Goal: Task Accomplishment & Management: Use online tool/utility

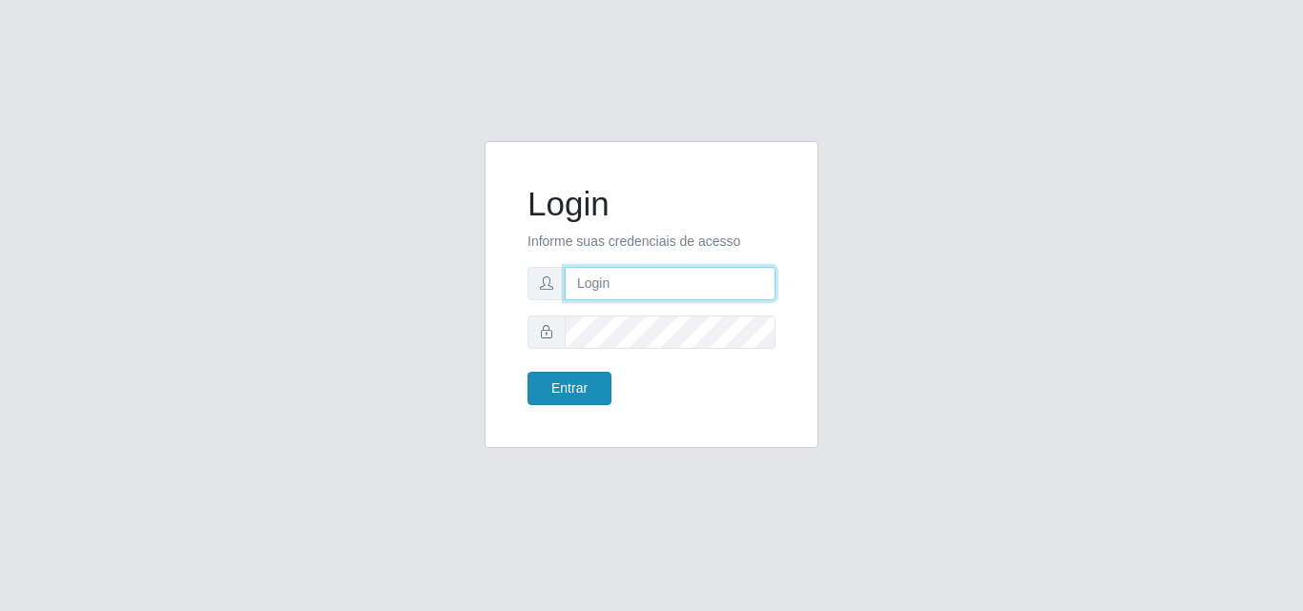
type input "analucia@cestao"
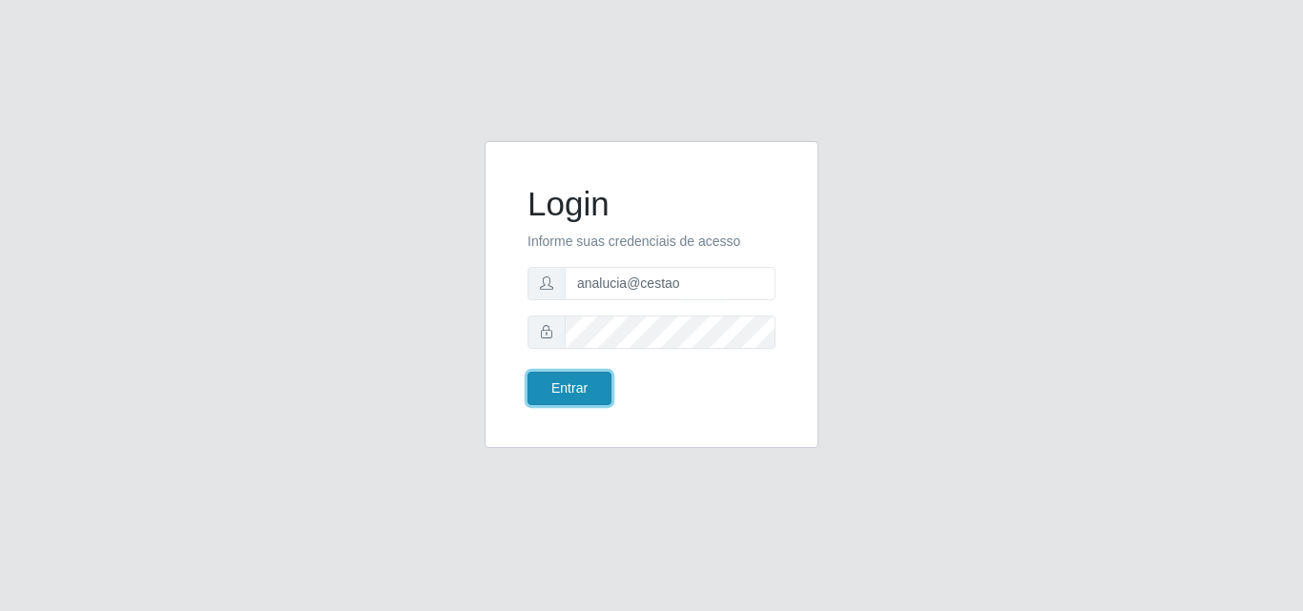
click at [592, 400] on button "Entrar" at bounding box center [569, 388] width 84 height 33
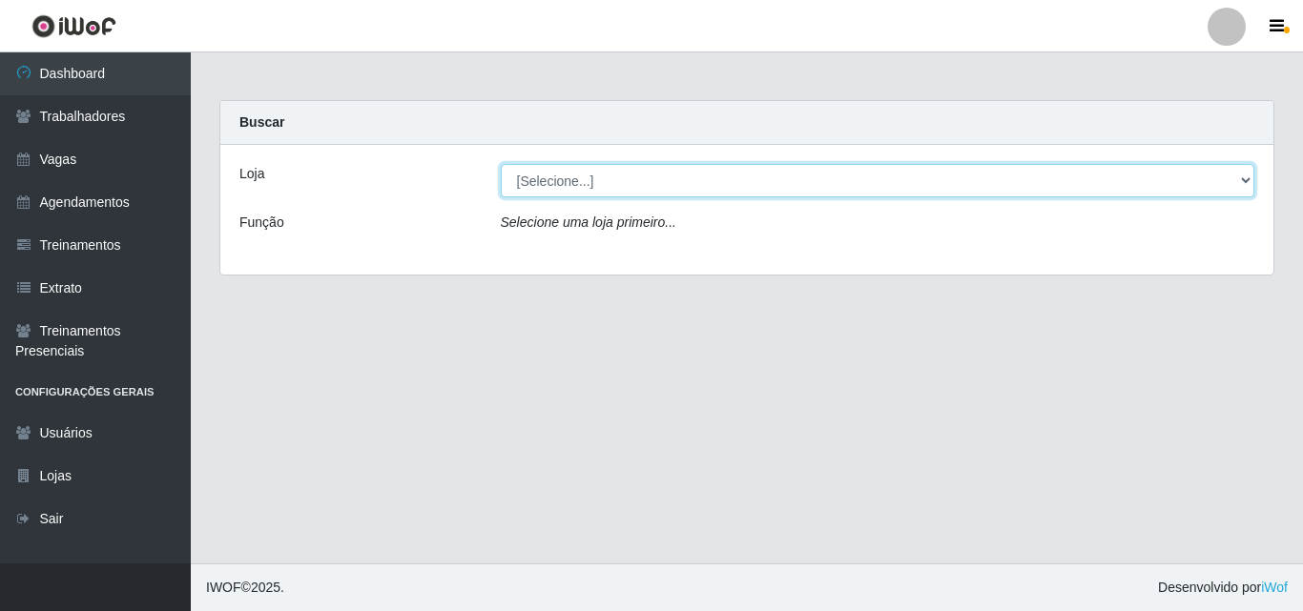
click at [538, 169] on select "[Selecione...] O Cestão - Geisel" at bounding box center [878, 180] width 754 height 33
select select "224"
click at [501, 164] on select "[Selecione...] O Cestão - Geisel" at bounding box center [878, 180] width 754 height 33
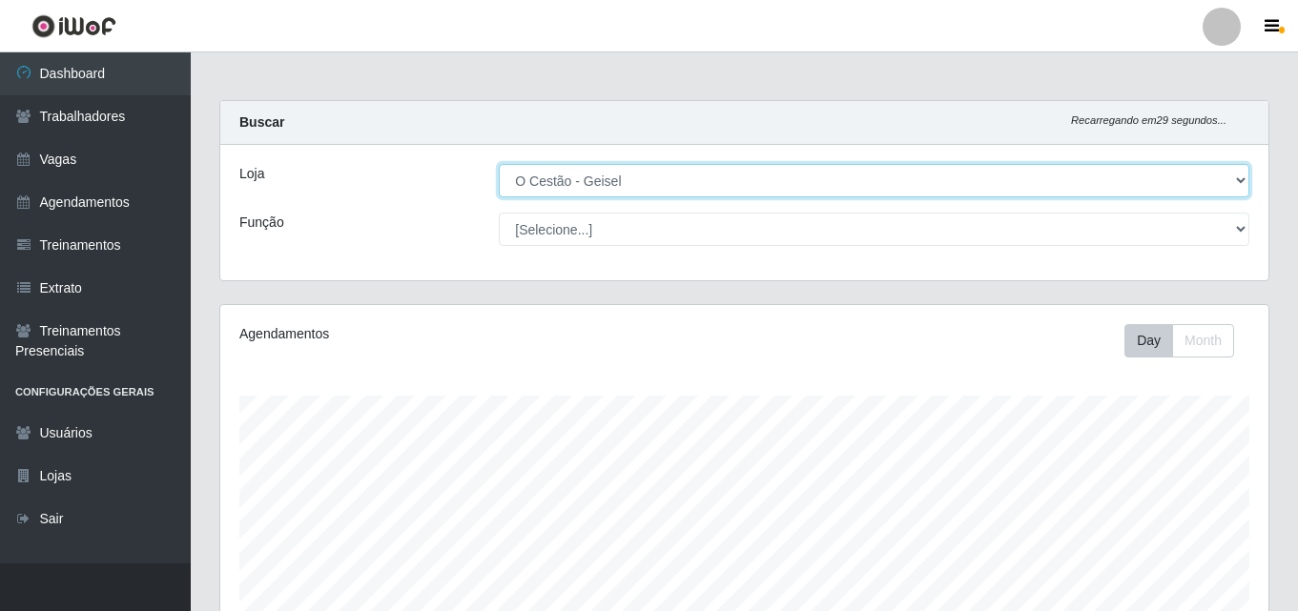
scroll to position [396, 1048]
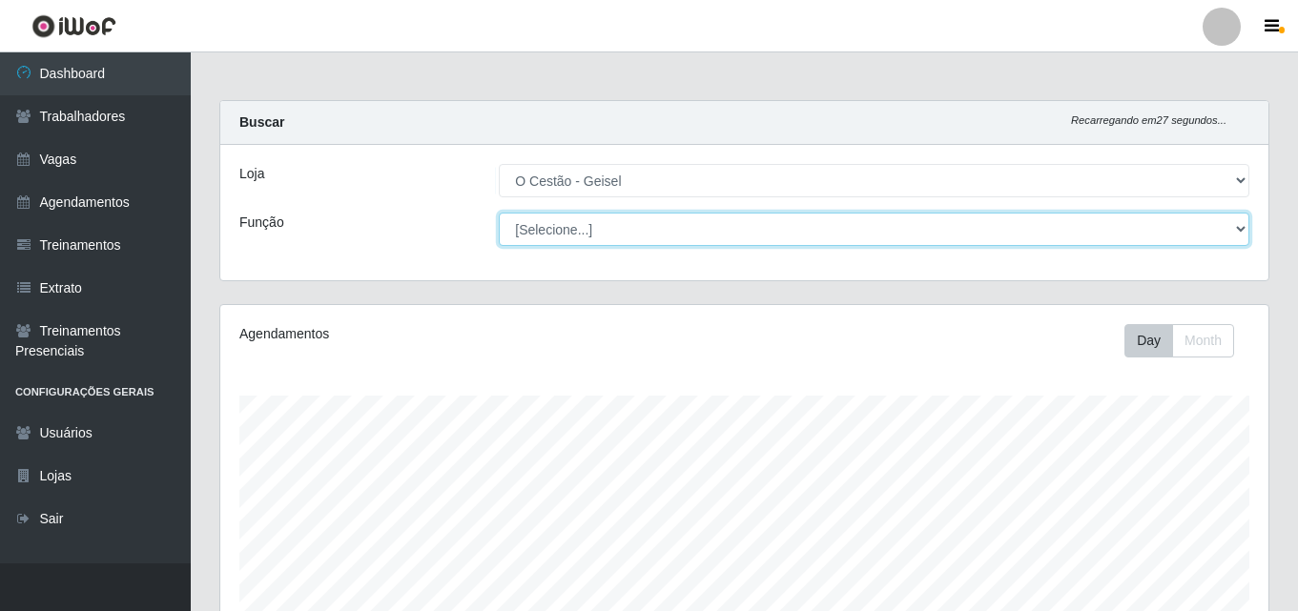
drag, startPoint x: 559, startPoint y: 194, endPoint x: 589, endPoint y: 235, distance: 51.1
click at [589, 235] on select "[Selecione...] ASG ASG + ASG ++ Auxiliar de Estoque Auxiliar de Estoque + Auxil…" at bounding box center [874, 229] width 750 height 33
select select "24"
click at [499, 213] on select "[Selecione...] ASG ASG + ASG ++ Auxiliar de Estoque Auxiliar de Estoque + Auxil…" at bounding box center [874, 229] width 750 height 33
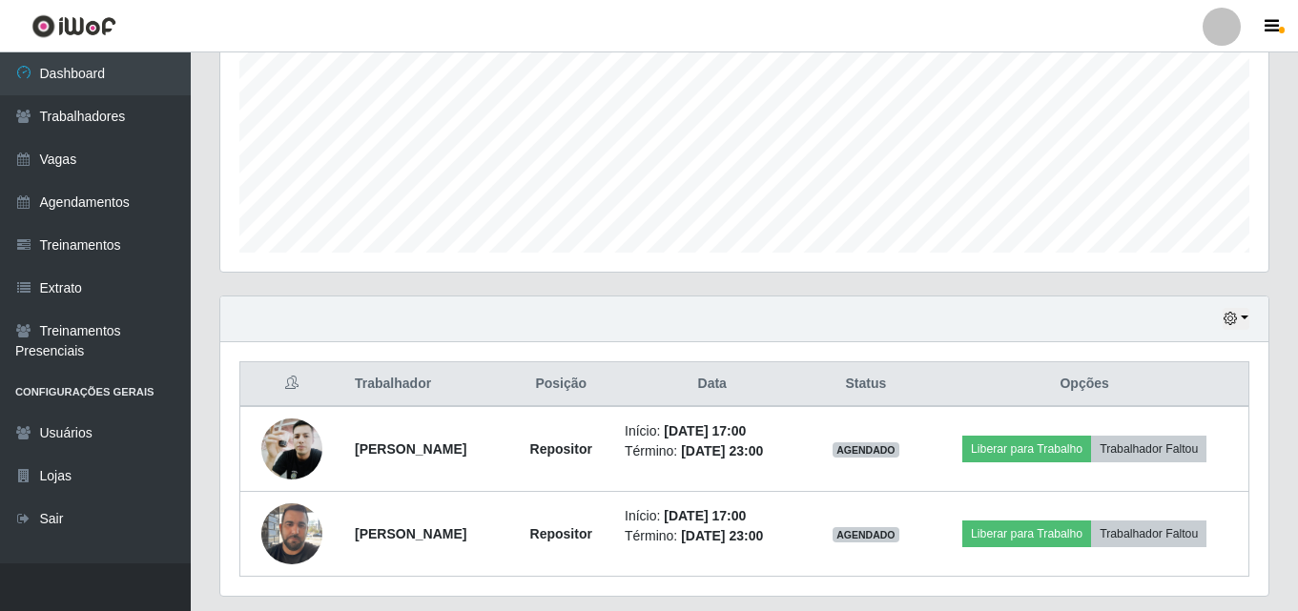
scroll to position [485, 0]
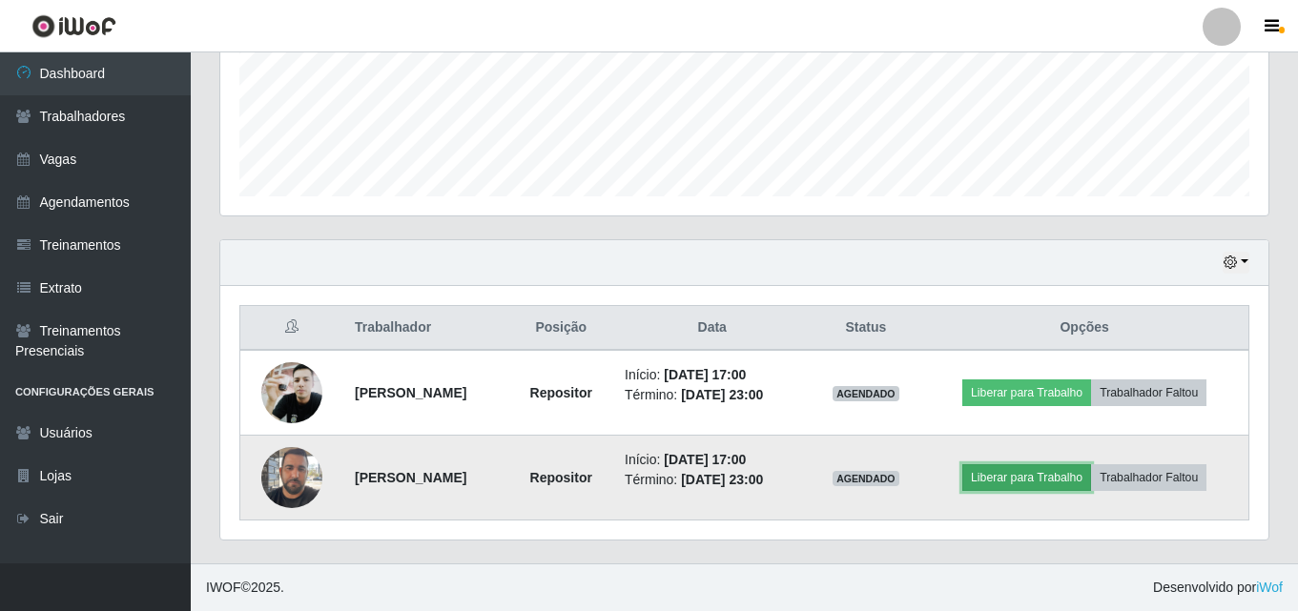
click at [1049, 480] on button "Liberar para Trabalho" at bounding box center [1026, 477] width 129 height 27
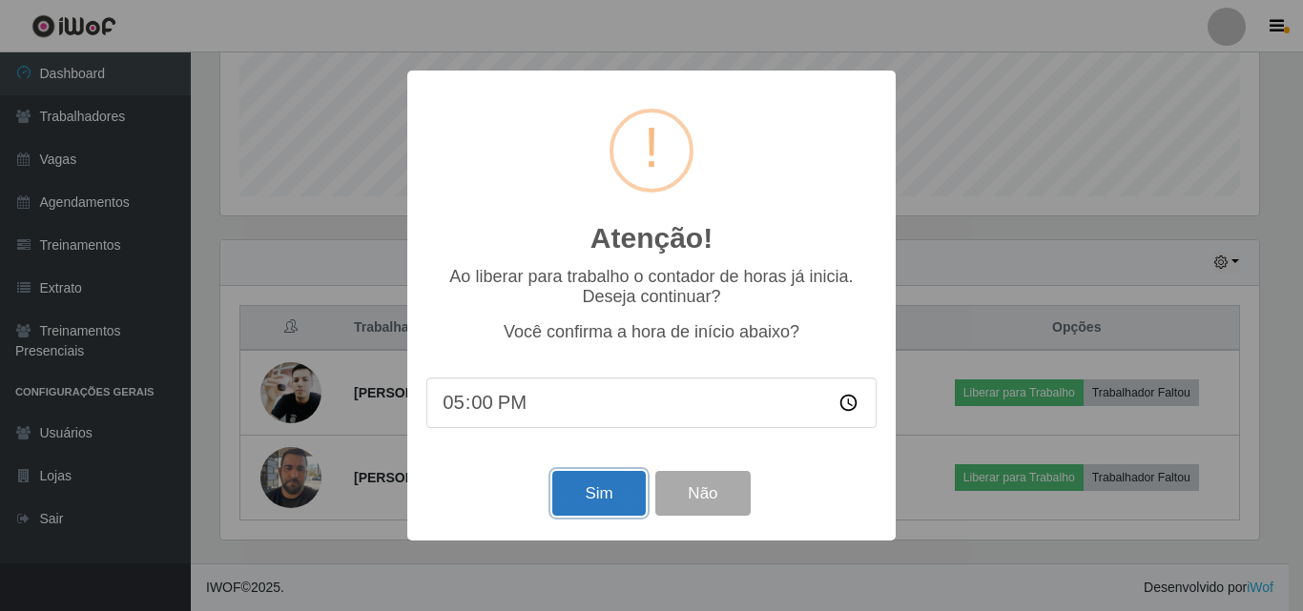
click at [603, 496] on button "Sim" at bounding box center [598, 493] width 92 height 45
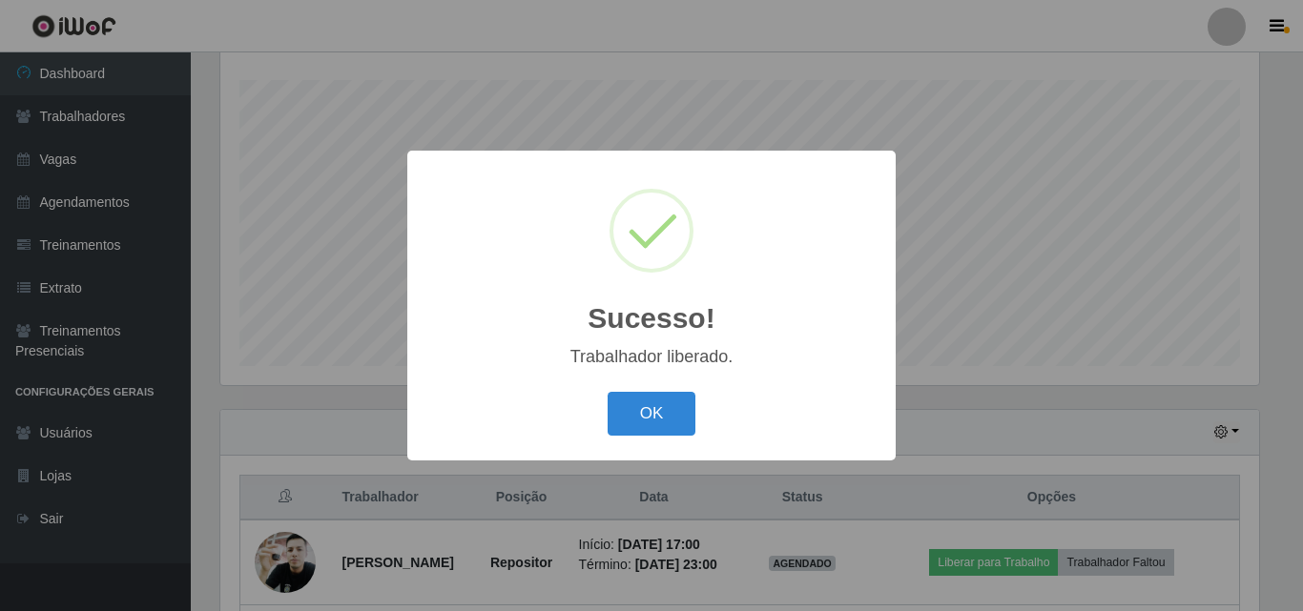
click at [607, 392] on button "OK" at bounding box center [651, 414] width 89 height 45
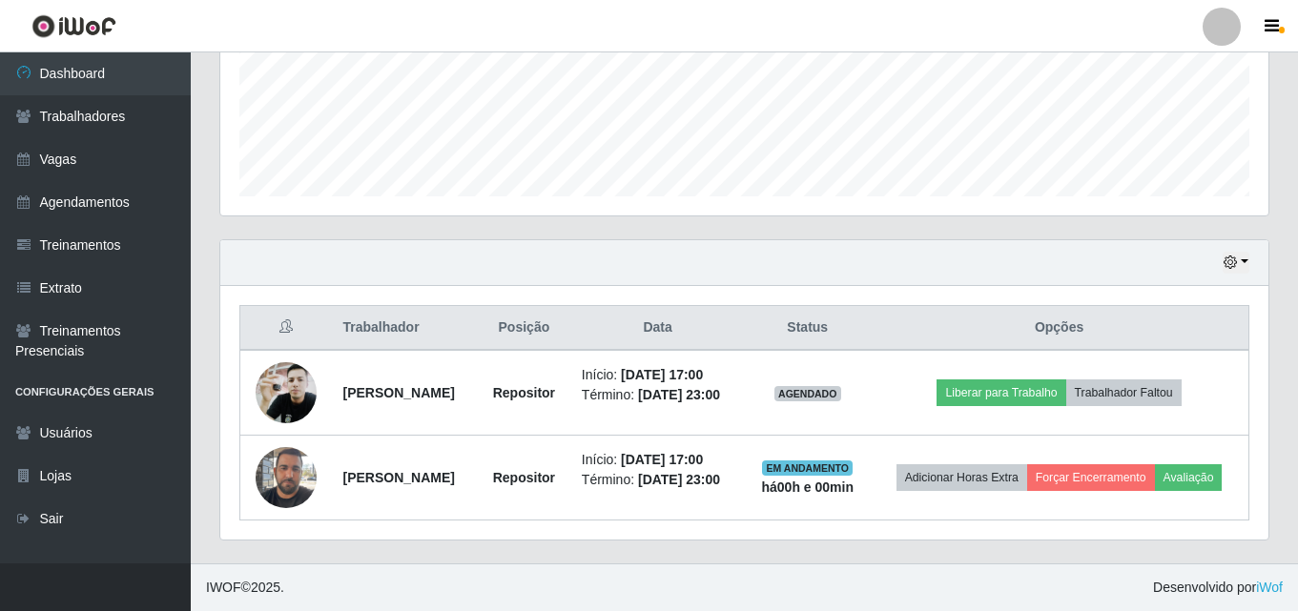
scroll to position [506, 0]
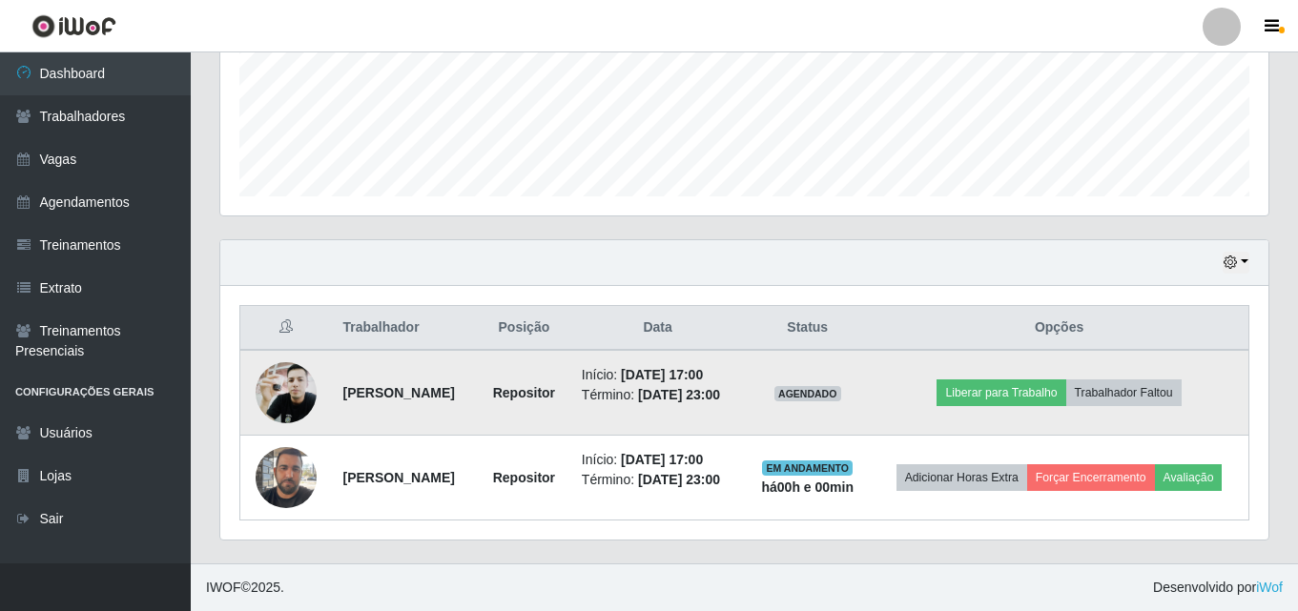
click at [278, 359] on img at bounding box center [286, 393] width 61 height 81
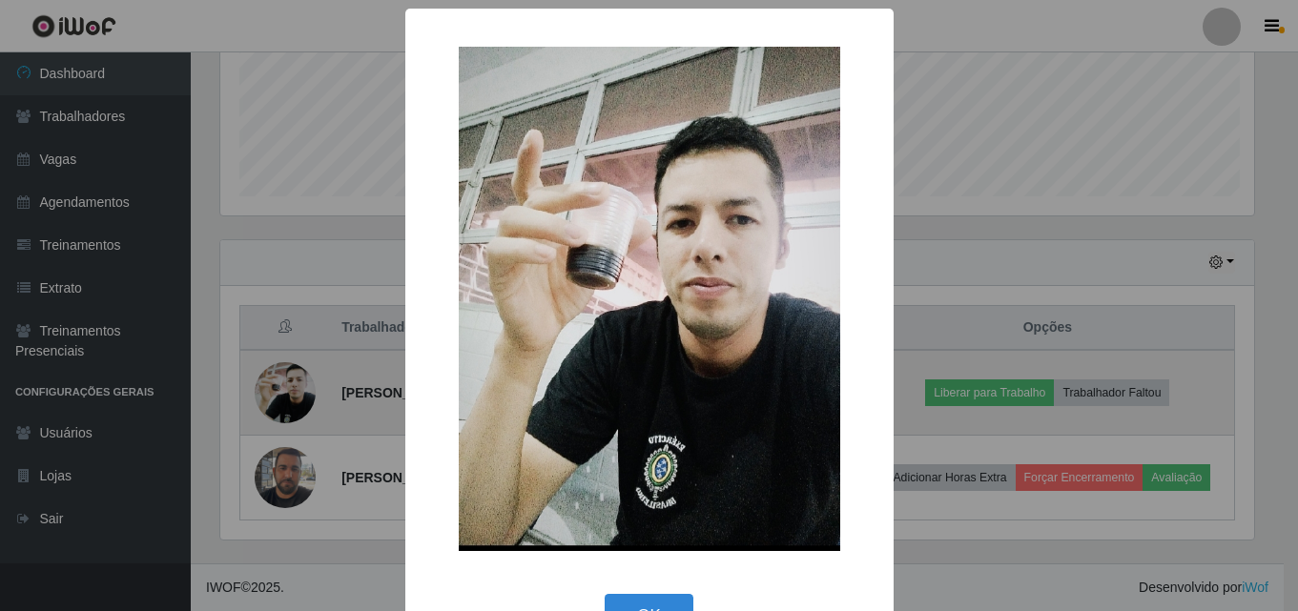
scroll to position [396, 1038]
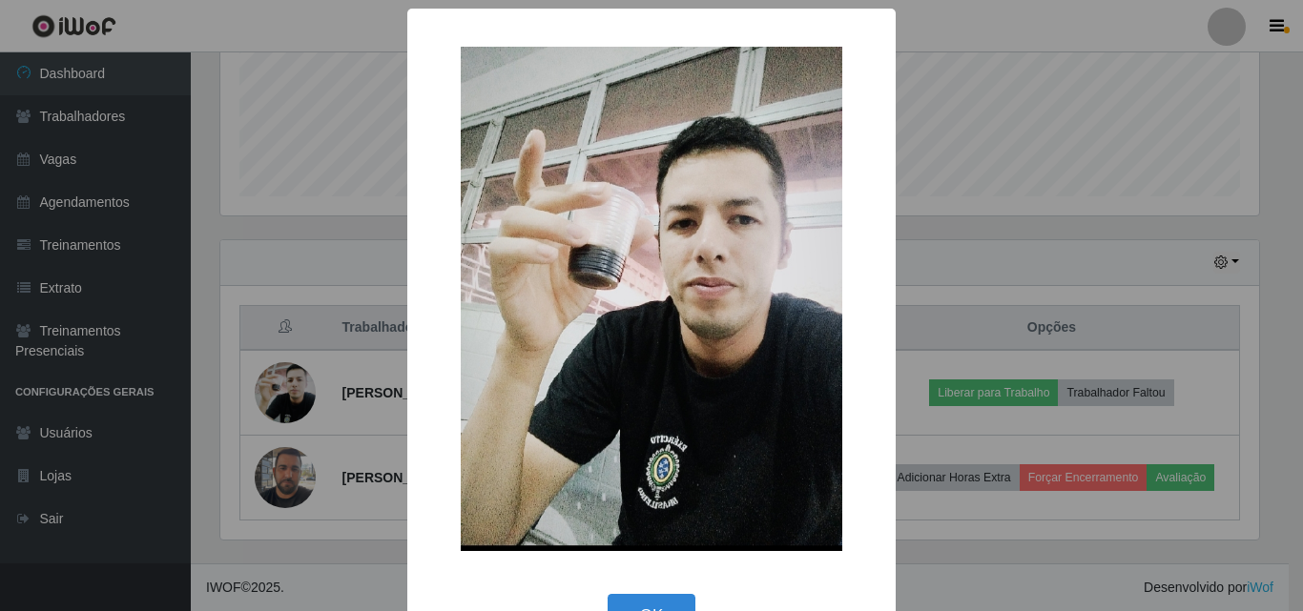
click at [212, 389] on div "× OK Cancel" at bounding box center [651, 305] width 1303 height 611
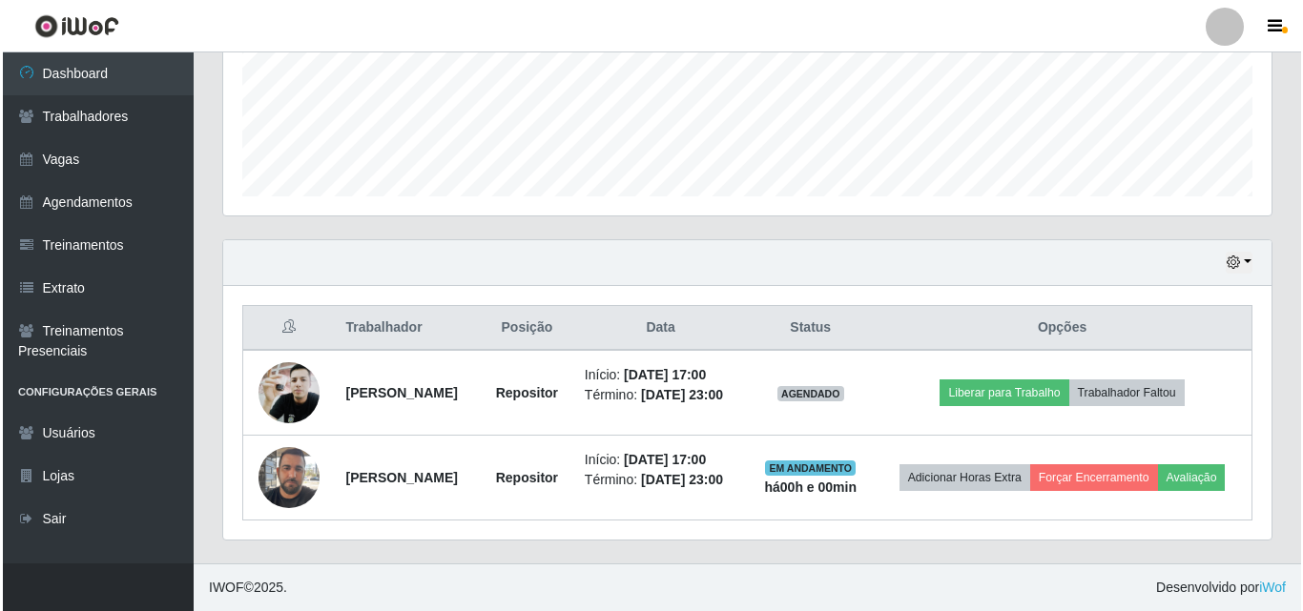
scroll to position [514, 0]
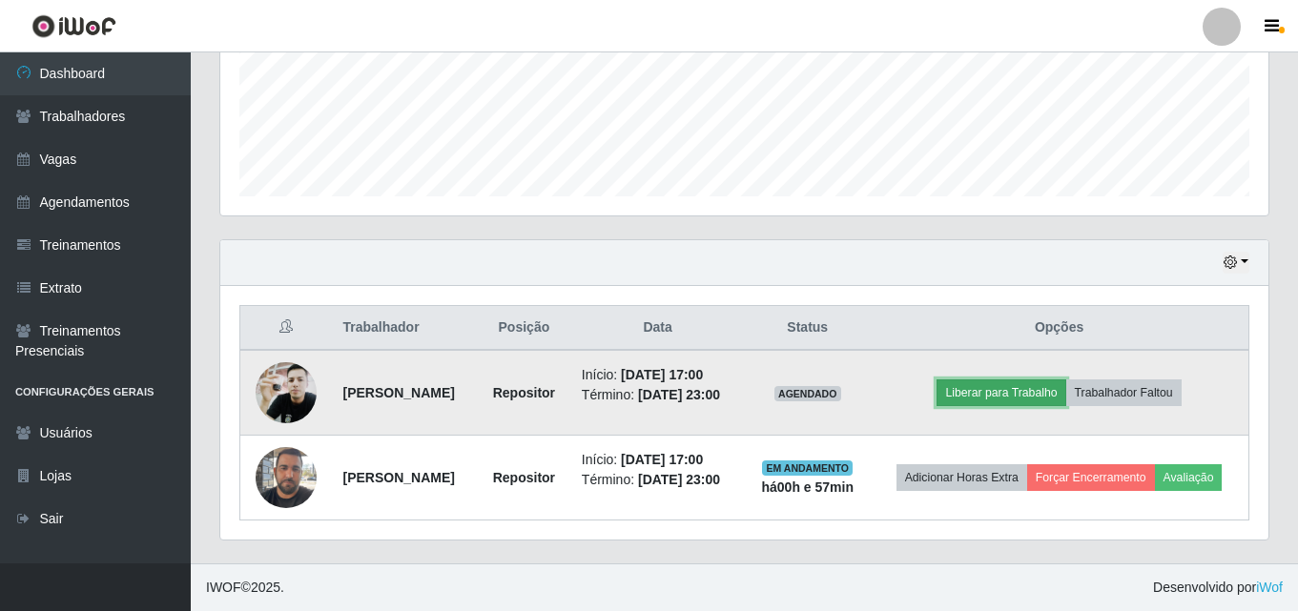
click at [1037, 380] on button "Liberar para Trabalho" at bounding box center [1000, 393] width 129 height 27
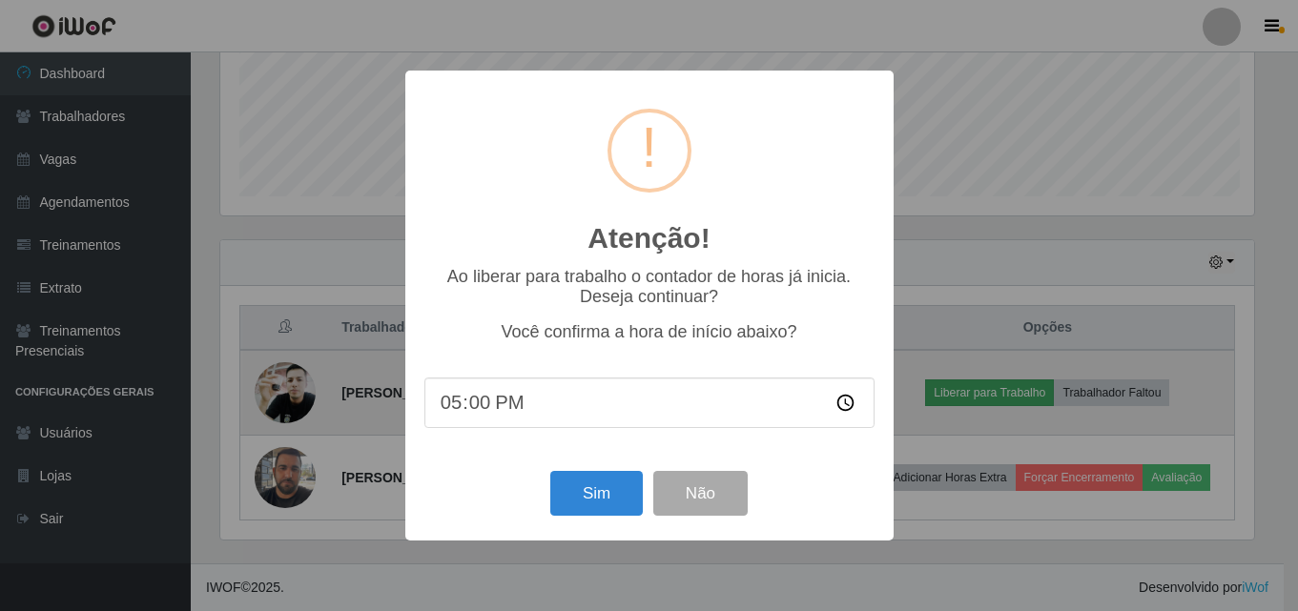
scroll to position [396, 1038]
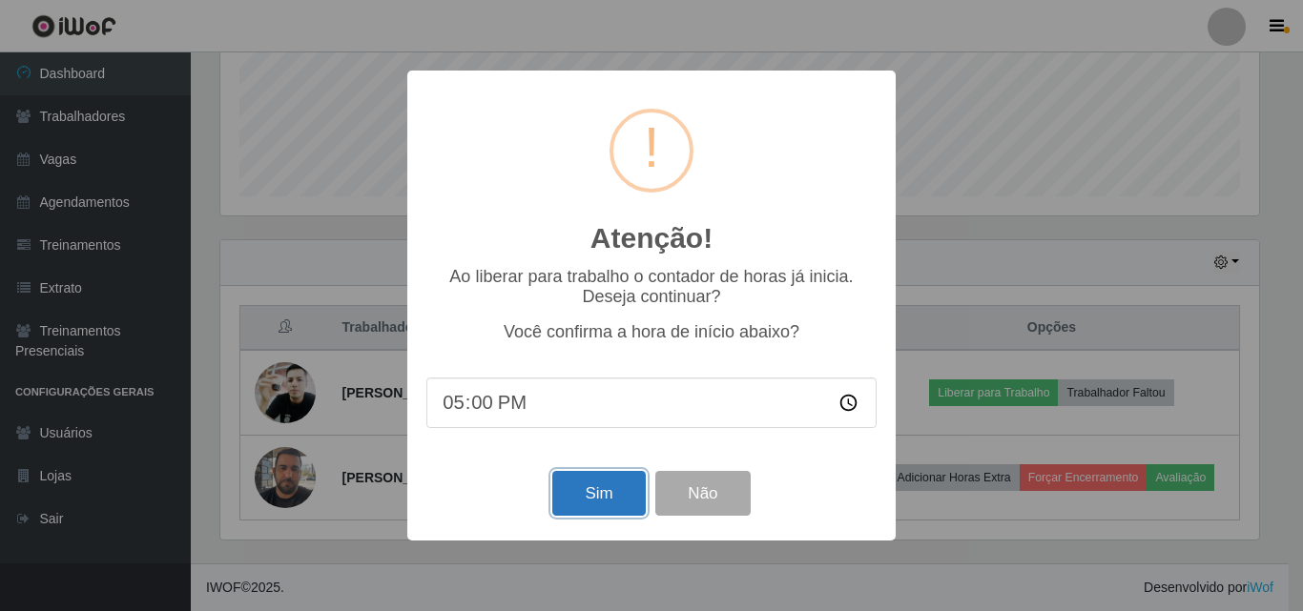
click at [608, 484] on button "Sim" at bounding box center [598, 493] width 92 height 45
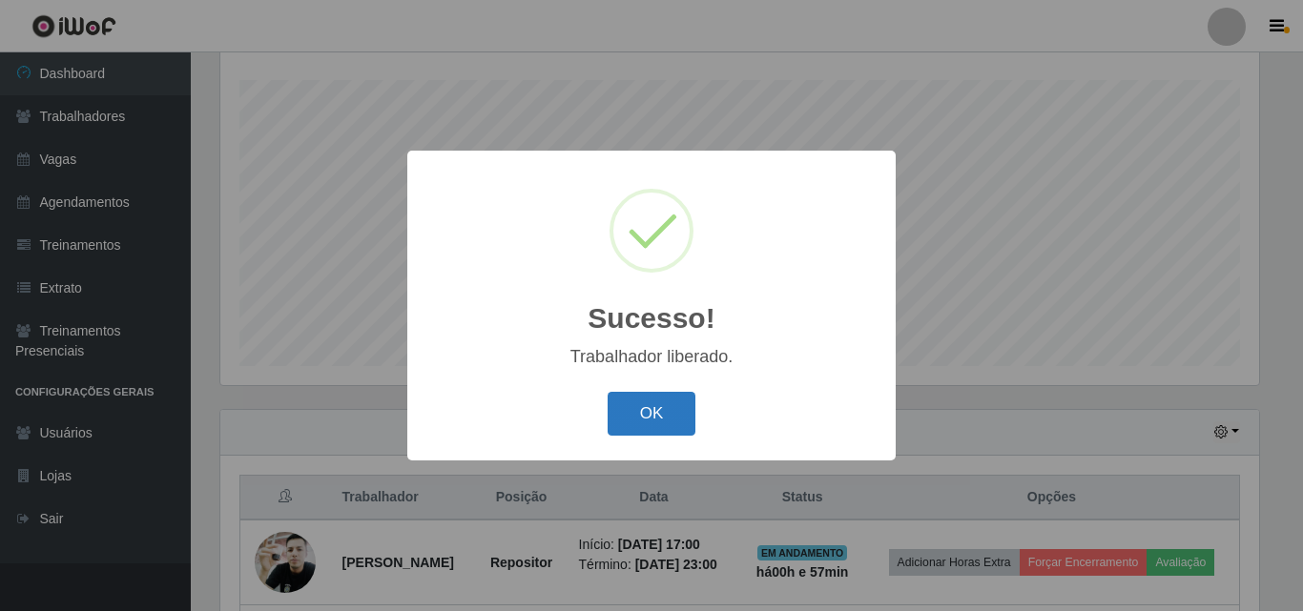
click at [652, 404] on button "OK" at bounding box center [651, 414] width 89 height 45
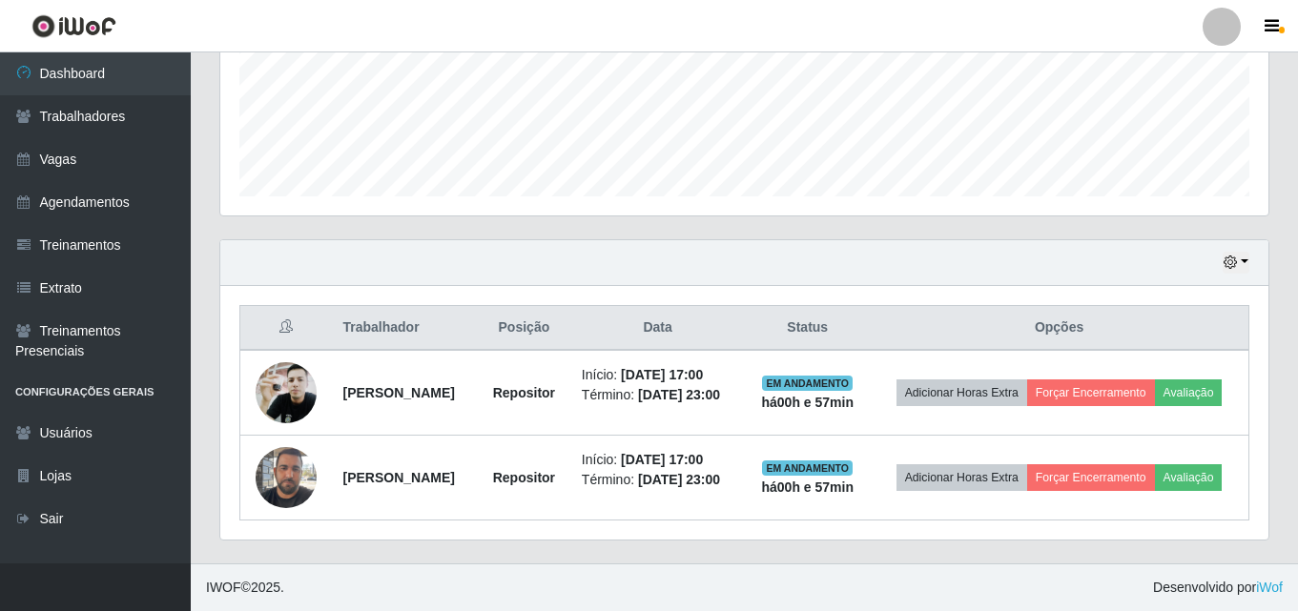
scroll to position [514, 0]
